Goal: Register for event/course

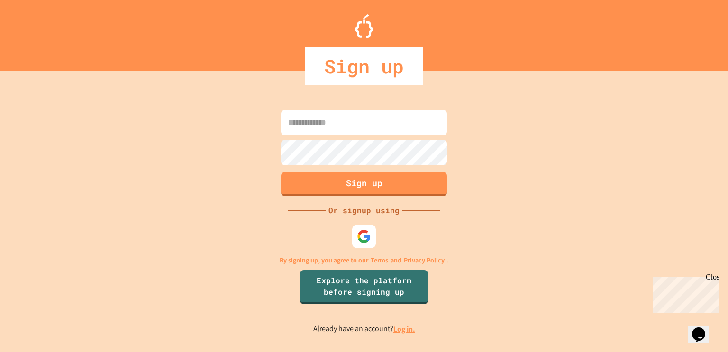
click at [344, 125] on input at bounding box center [364, 123] width 166 height 26
type input "**********"
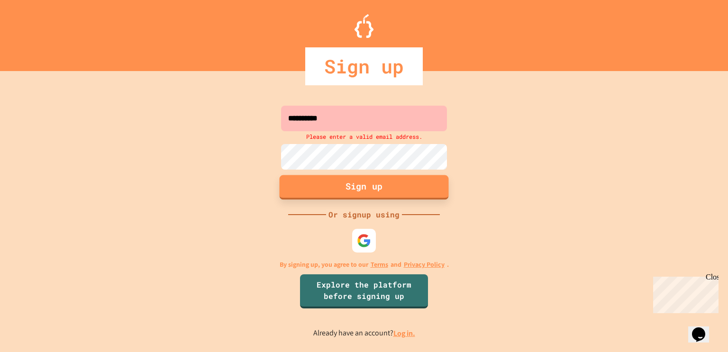
click at [361, 186] on button "Sign up" at bounding box center [364, 187] width 169 height 25
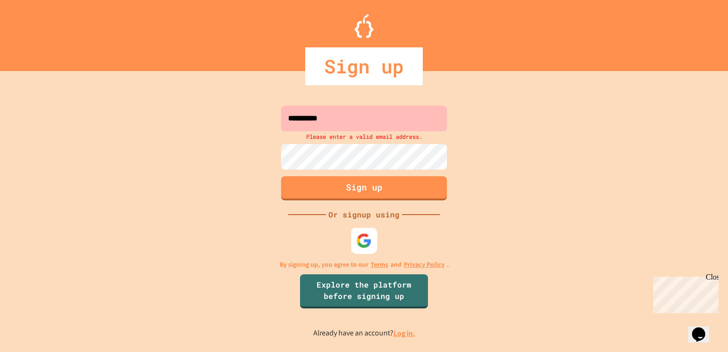
click at [359, 237] on img at bounding box center [365, 241] width 16 height 16
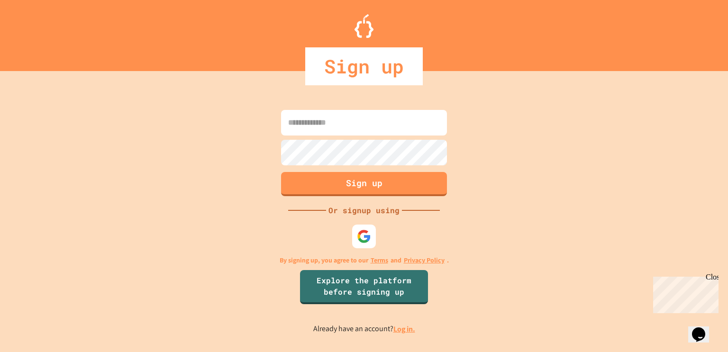
click at [403, 113] on input at bounding box center [364, 123] width 166 height 26
click at [372, 127] on input "**********" at bounding box center [364, 123] width 166 height 26
click at [325, 124] on input "**********" at bounding box center [364, 123] width 166 height 26
type input "**********"
click at [399, 184] on button "Sign up" at bounding box center [364, 183] width 169 height 25
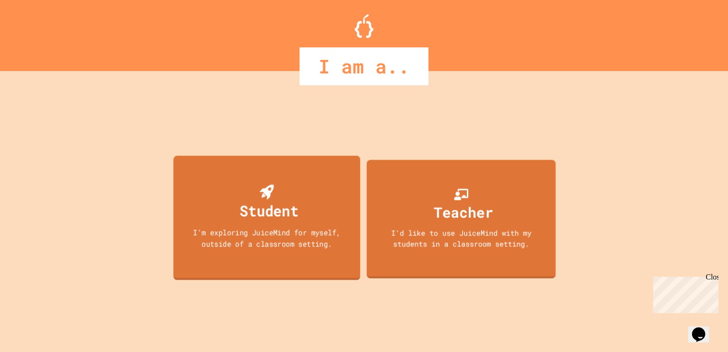
click at [264, 200] on div "Student" at bounding box center [269, 211] width 59 height 22
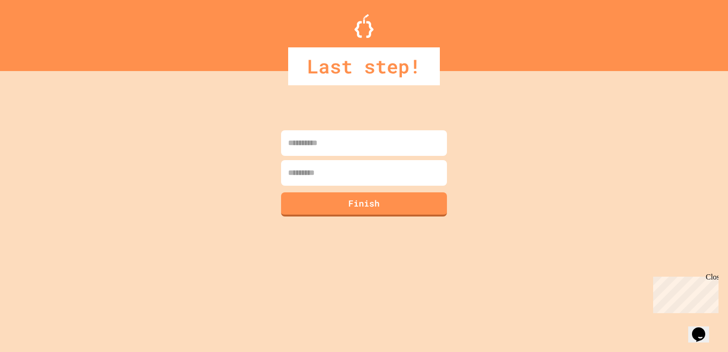
click at [400, 138] on input at bounding box center [364, 143] width 166 height 26
type input "*********"
click at [376, 178] on input at bounding box center [364, 173] width 166 height 26
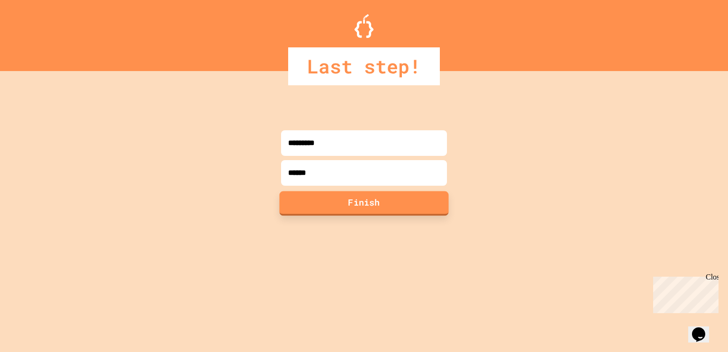
type input "******"
click at [406, 208] on button "Finish" at bounding box center [364, 203] width 169 height 25
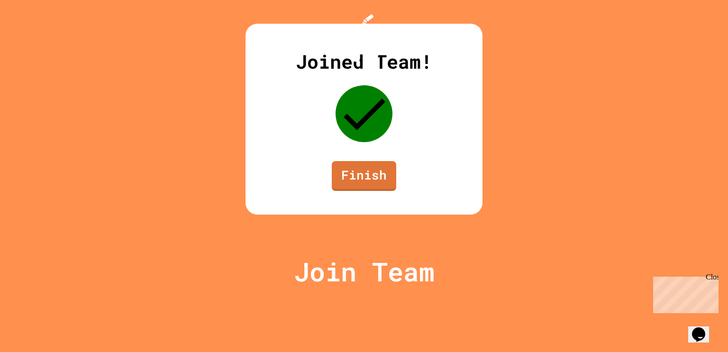
click at [483, 100] on div "Joined Team! Finish" at bounding box center [364, 119] width 237 height 191
click at [358, 191] on link "Finish" at bounding box center [364, 174] width 60 height 31
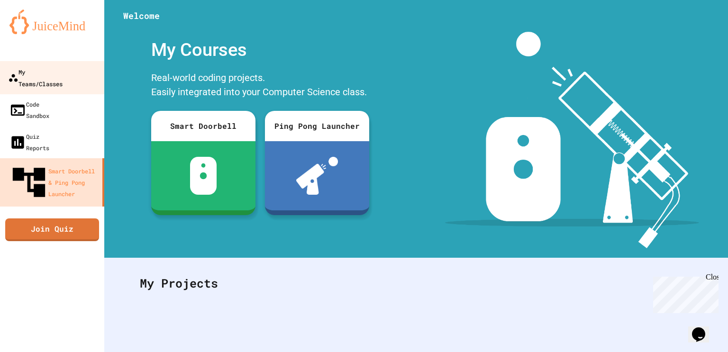
click at [63, 69] on div "My Teams/Classes" at bounding box center [35, 77] width 55 height 23
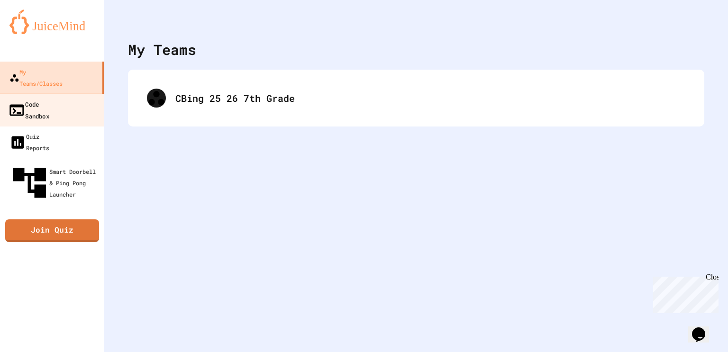
click at [49, 98] on div "Code Sandbox" at bounding box center [28, 109] width 41 height 23
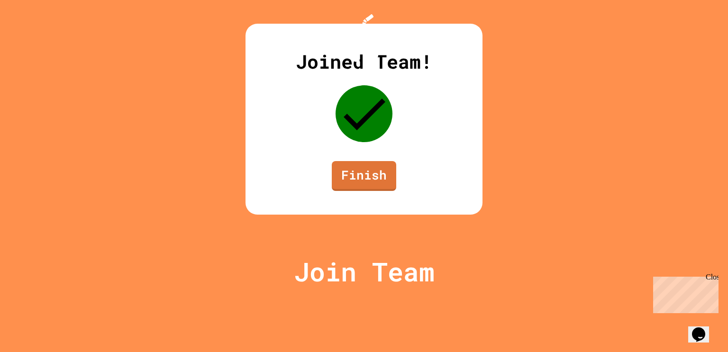
click at [352, 191] on link "Finish" at bounding box center [364, 176] width 64 height 30
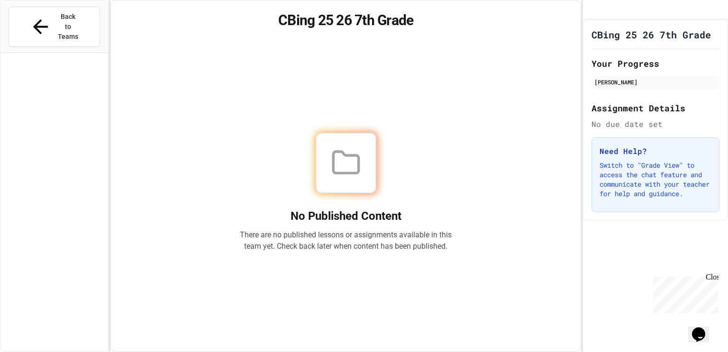
click at [434, 69] on div "No Published Content There are no published lessons or assignments available in…" at bounding box center [345, 192] width 447 height 296
click at [57, 12] on span "Back to Teams" at bounding box center [68, 27] width 22 height 30
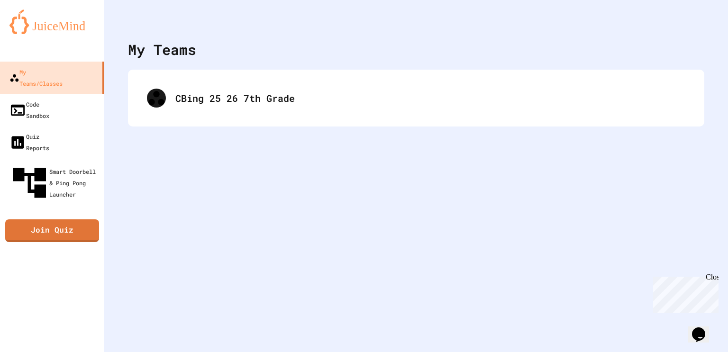
click at [421, 329] on div "My Teams CBing 25 26 7th Grade" at bounding box center [416, 176] width 624 height 352
click at [66, 218] on link "Join Quiz" at bounding box center [51, 230] width 85 height 24
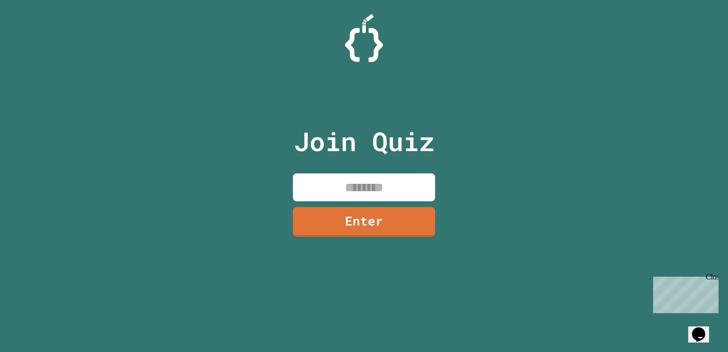
click at [366, 189] on input at bounding box center [364, 188] width 142 height 28
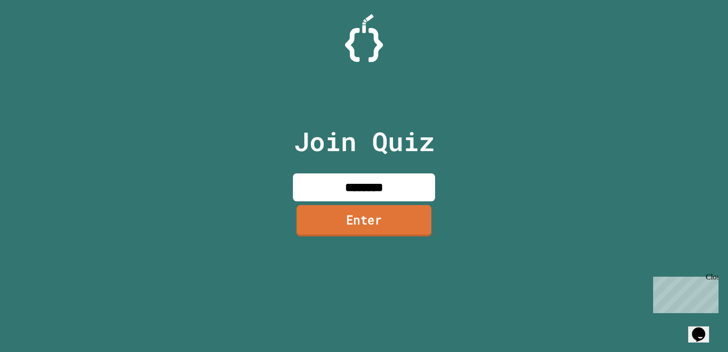
type input "********"
click at [372, 224] on link "Enter" at bounding box center [364, 220] width 135 height 31
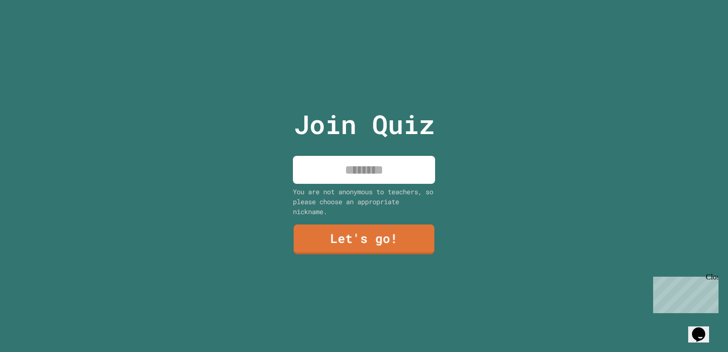
click at [379, 171] on input at bounding box center [364, 170] width 142 height 28
type input "*********"
click at [357, 242] on link "Let's go!" at bounding box center [364, 239] width 143 height 30
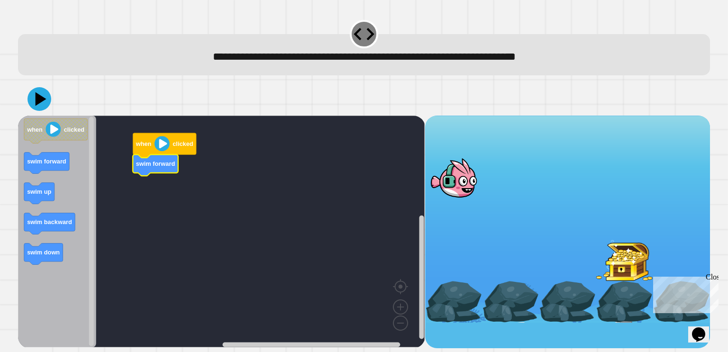
click at [159, 148] on image "Blockly Workspace" at bounding box center [162, 143] width 15 height 15
drag, startPoint x: 470, startPoint y: 184, endPoint x: 558, endPoint y: 223, distance: 96.1
click at [558, 223] on div at bounding box center [567, 219] width 285 height 207
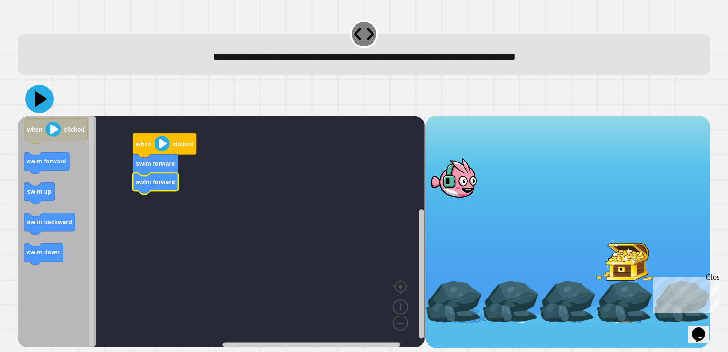
click at [38, 104] on icon at bounding box center [41, 99] width 13 height 17
click at [29, 107] on icon at bounding box center [40, 99] width 24 height 24
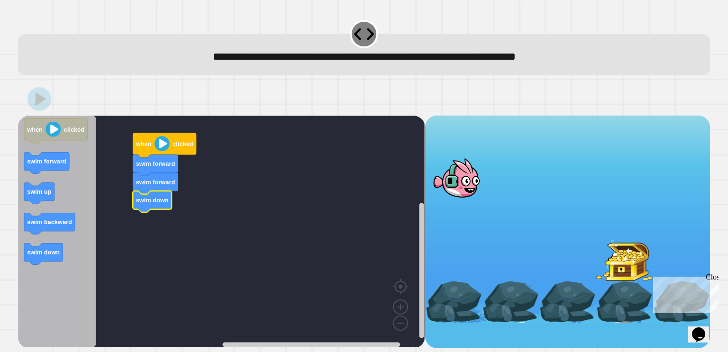
click at [89, 120] on rect "Blockly Workspace" at bounding box center [91, 231] width 5 height 229
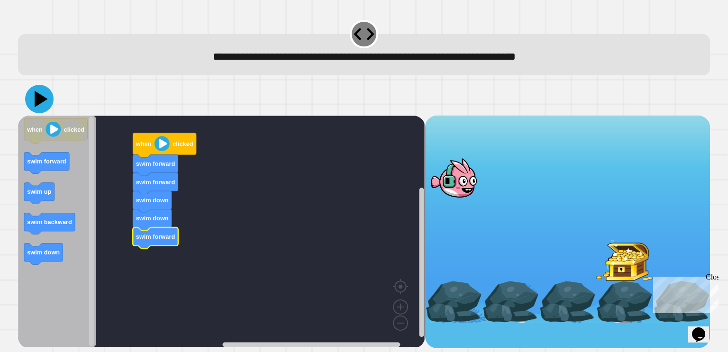
click at [40, 98] on icon at bounding box center [41, 99] width 13 height 17
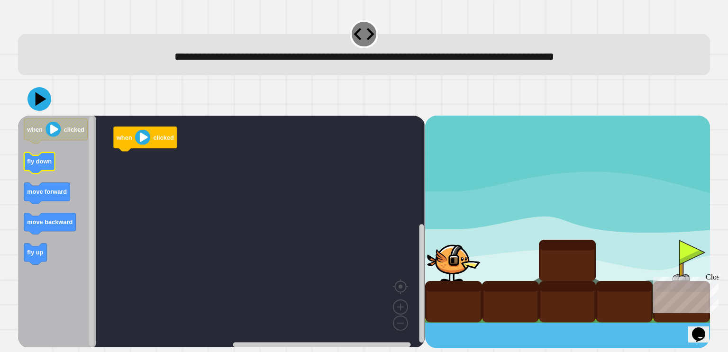
click at [41, 165] on text "fly down" at bounding box center [40, 161] width 25 height 7
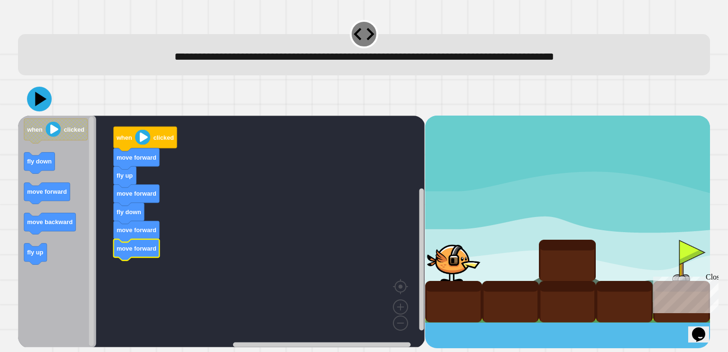
click at [45, 99] on icon at bounding box center [39, 99] width 25 height 25
click at [42, 102] on icon at bounding box center [40, 99] width 24 height 24
click at [32, 92] on icon at bounding box center [39, 99] width 28 height 28
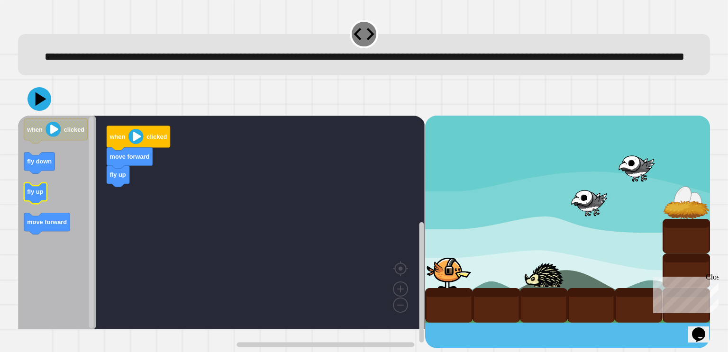
click at [37, 195] on text "fly up" at bounding box center [36, 191] width 16 height 7
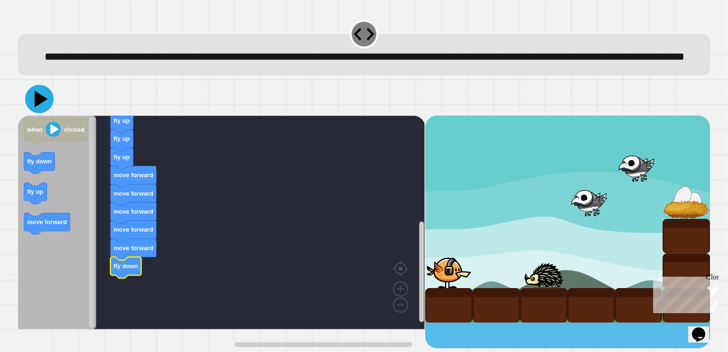
click at [43, 107] on icon at bounding box center [41, 99] width 13 height 17
click at [31, 113] on icon at bounding box center [39, 99] width 28 height 28
click at [44, 112] on icon at bounding box center [39, 98] width 27 height 27
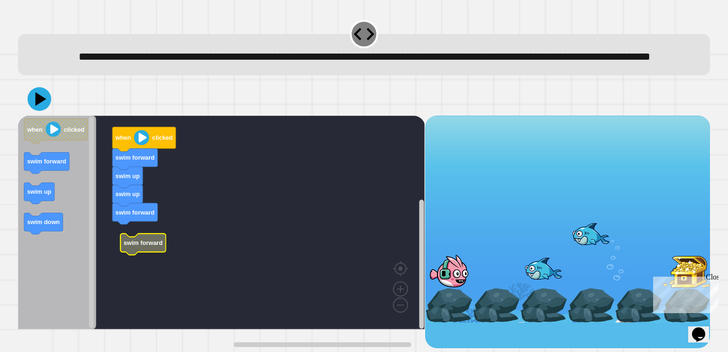
click at [714, 276] on div "Close" at bounding box center [712, 279] width 12 height 12
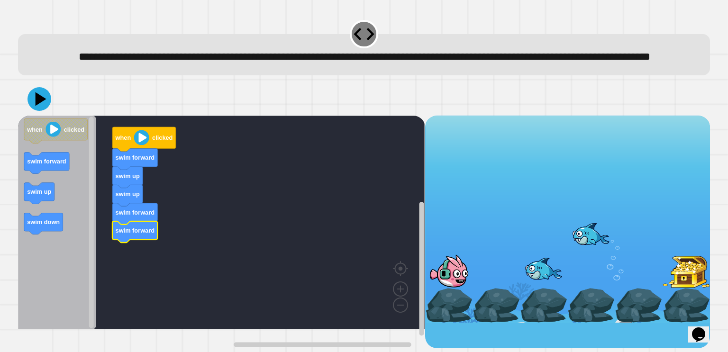
click at [128, 234] on text "swim forward" at bounding box center [135, 230] width 39 height 7
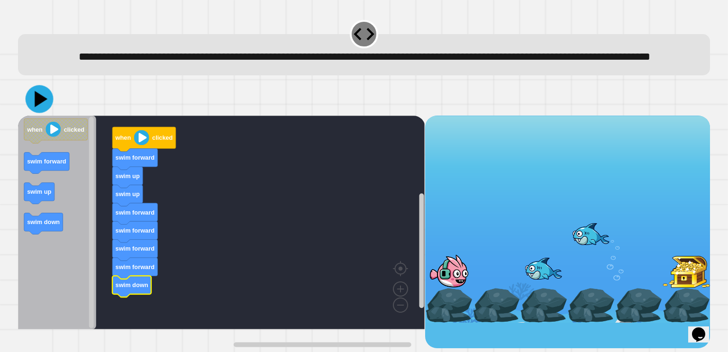
click at [38, 112] on icon at bounding box center [40, 99] width 28 height 28
click at [41, 195] on text "swim up" at bounding box center [40, 191] width 24 height 7
click at [37, 107] on icon at bounding box center [41, 99] width 13 height 17
click at [42, 107] on icon at bounding box center [41, 99] width 13 height 17
